Goal: Complete application form

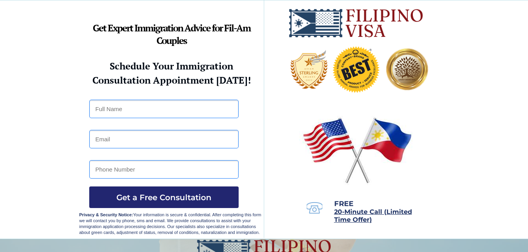
click at [166, 107] on input "text" at bounding box center [163, 109] width 149 height 18
type input "LANNA LAINE CADAVIZ LACONSAY"
type input "lannalaconsay50@gmail.com"
type input "09858918026"
click at [156, 193] on span "Get a Free Consultation" at bounding box center [163, 197] width 149 height 9
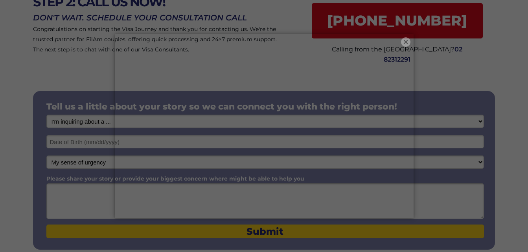
click at [401, 41] on button "×" at bounding box center [405, 41] width 9 height 9
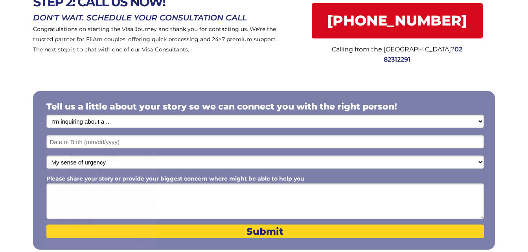
click at [115, 142] on input "text" at bounding box center [265, 141] width 438 height 13
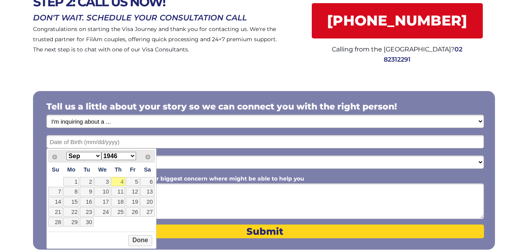
click at [95, 158] on select "Jan Feb Mar Apr May Jun [DATE] Aug Sep Oct Nov Dec" at bounding box center [83, 156] width 35 height 8
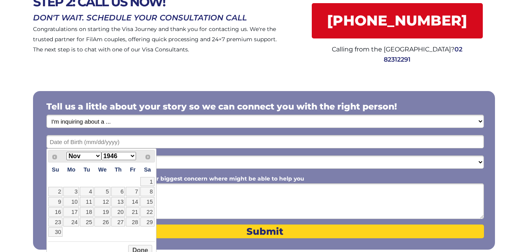
click at [127, 155] on select "1946 1947 1948 1949 1950 1951 1952 1953 1954 1955 1956 1957 1958 1959 1960 1961…" at bounding box center [118, 156] width 35 height 8
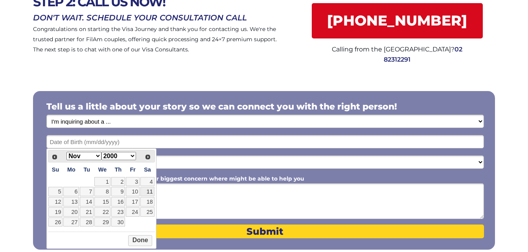
click at [152, 191] on link "11" at bounding box center [147, 191] width 14 height 9
type input "[DATE]"
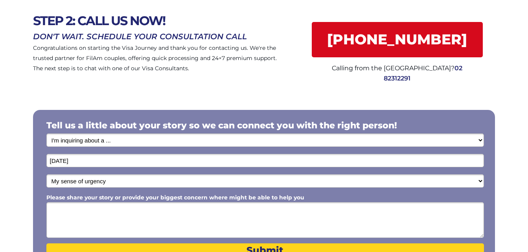
scroll to position [79, 0]
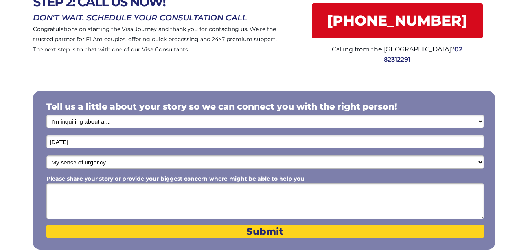
click at [107, 161] on select "My sense of urgency Low Priority - I'm just looking Medium High Priority - I ne…" at bounding box center [265, 162] width 438 height 13
select select "1804"
click at [46, 156] on select "My sense of urgency Low Priority - I'm just looking Medium High Priority - I ne…" at bounding box center [265, 162] width 438 height 13
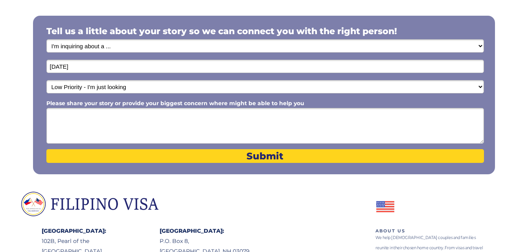
scroll to position [157, 0]
